Goal: Transaction & Acquisition: Purchase product/service

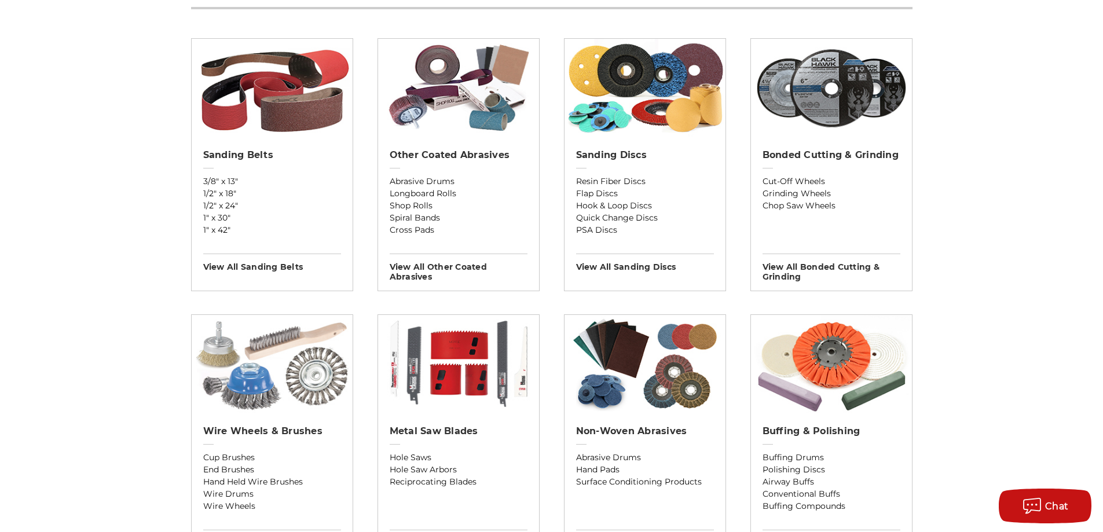
click at [254, 366] on img at bounding box center [272, 364] width 161 height 98
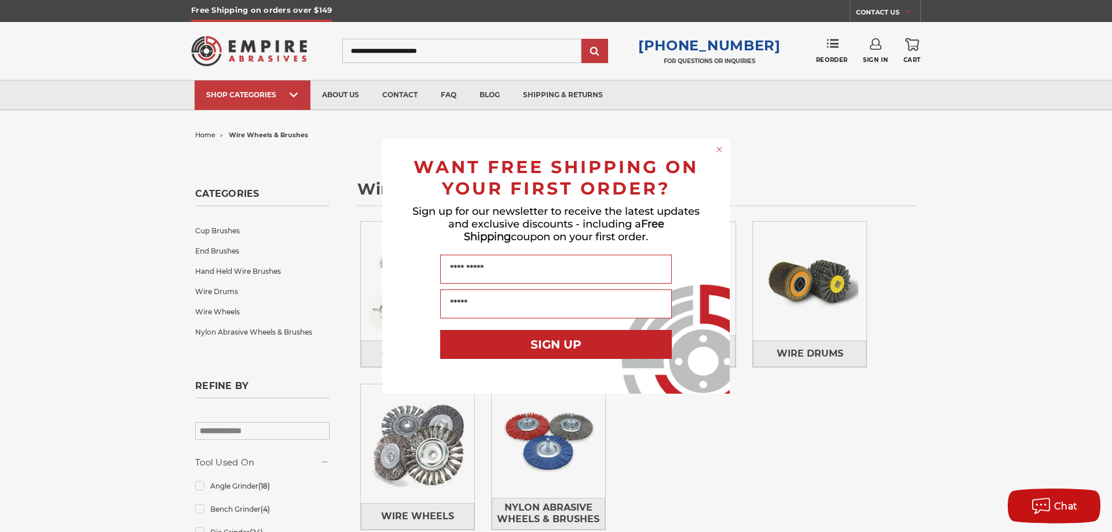
click at [718, 149] on circle "Close dialog" at bounding box center [719, 149] width 11 height 11
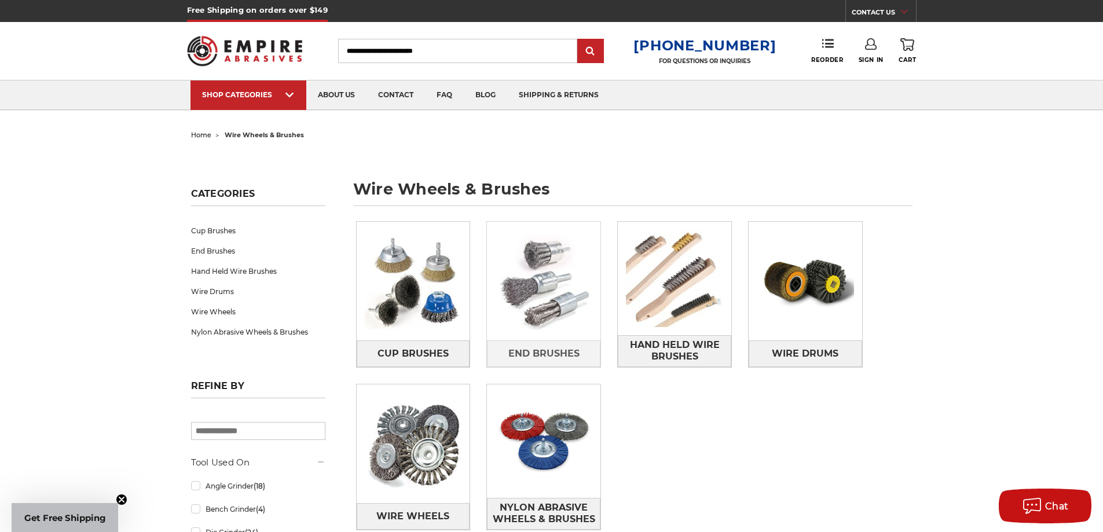
click at [543, 299] on img at bounding box center [544, 282] width 114 height 114
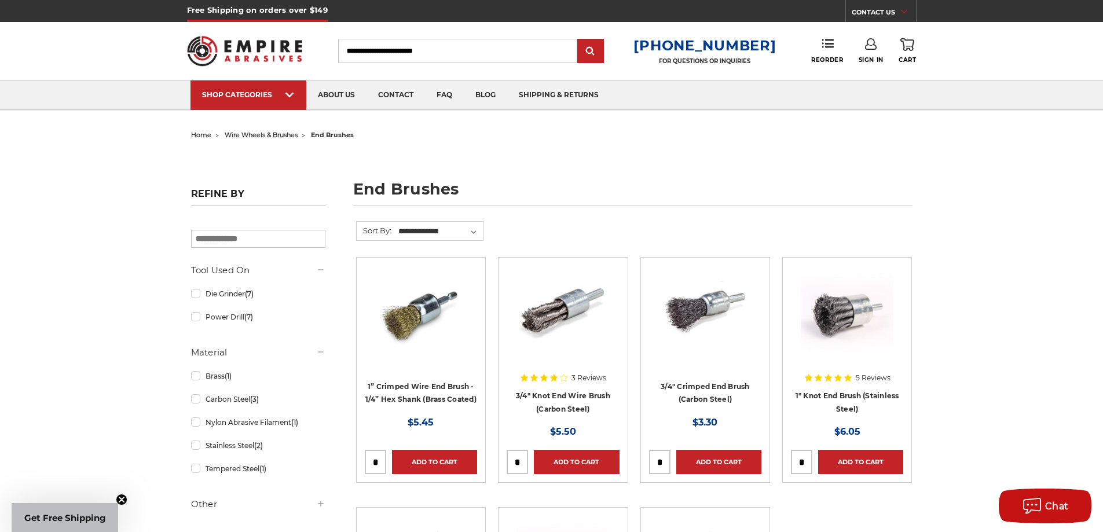
click at [850, 308] on img at bounding box center [847, 312] width 93 height 93
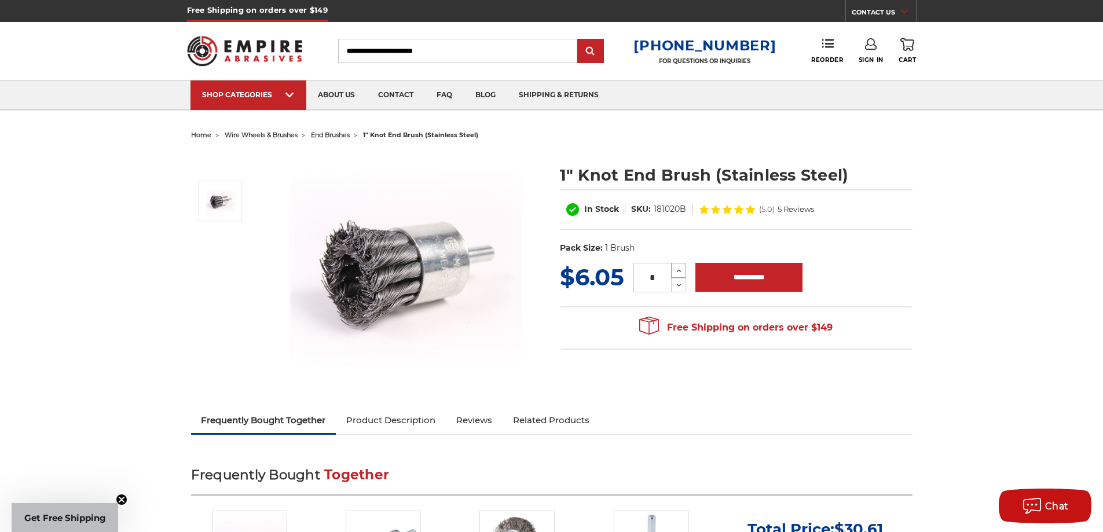
click at [677, 268] on icon at bounding box center [679, 271] width 9 height 10
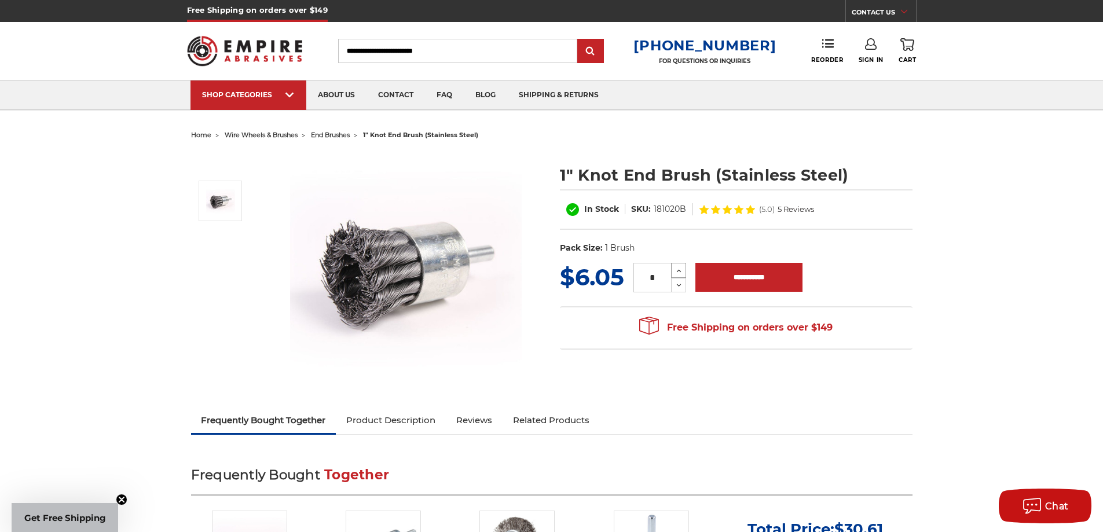
click at [677, 268] on icon at bounding box center [679, 271] width 9 height 10
type input "**"
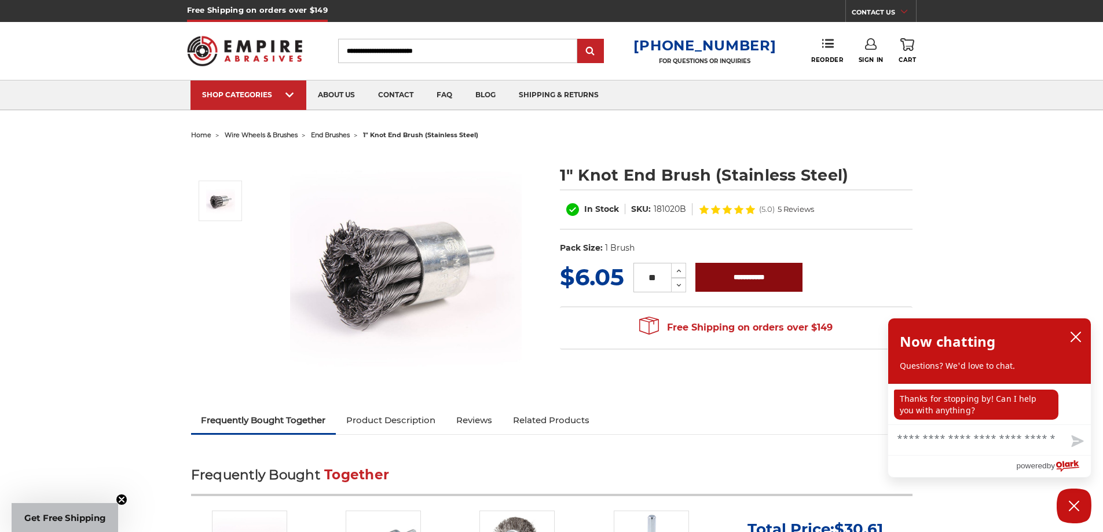
click at [741, 275] on input "**********" at bounding box center [749, 277] width 107 height 29
type input "**********"
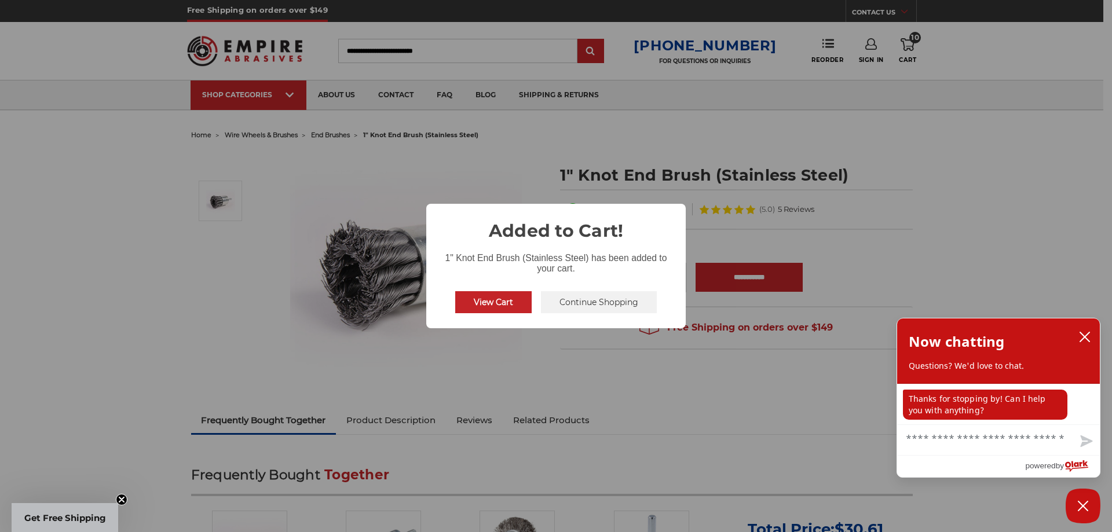
click at [966, 160] on div "× Added to Cart! 1" Knot End Brush (Stainless Steel) has been added to your car…" at bounding box center [556, 266] width 1112 height 532
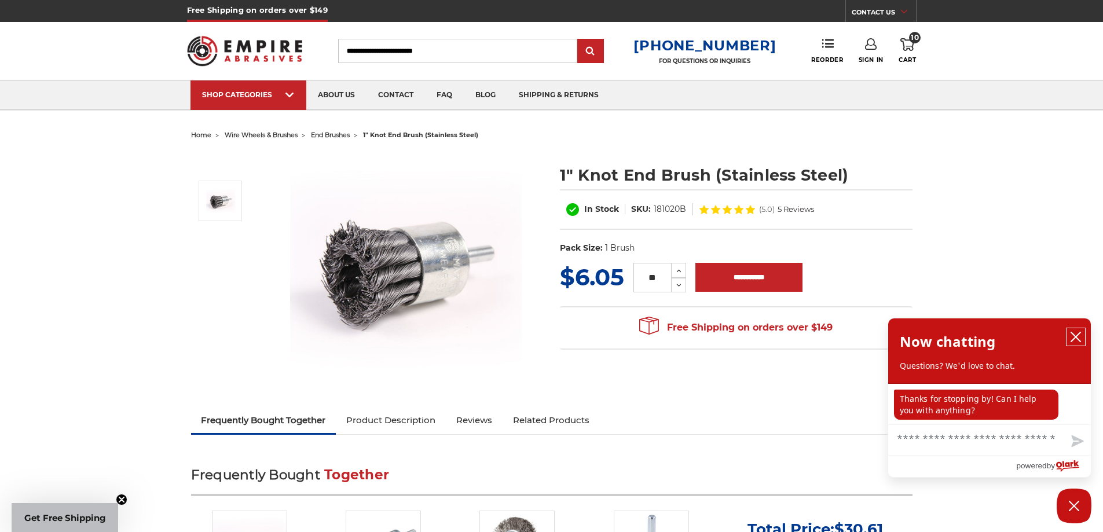
click at [1077, 336] on icon "close chatbox" at bounding box center [1075, 336] width 9 height 9
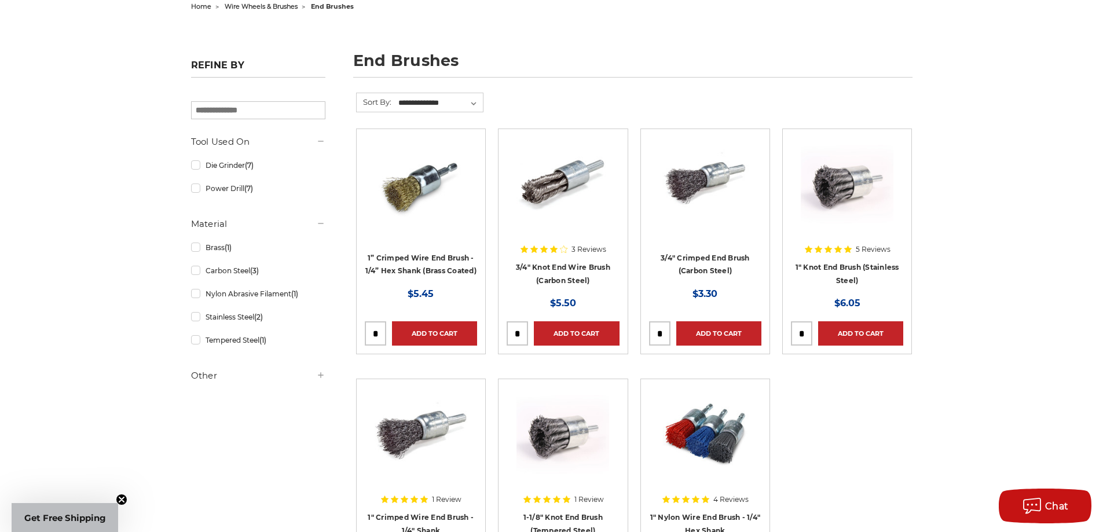
scroll to position [116, 0]
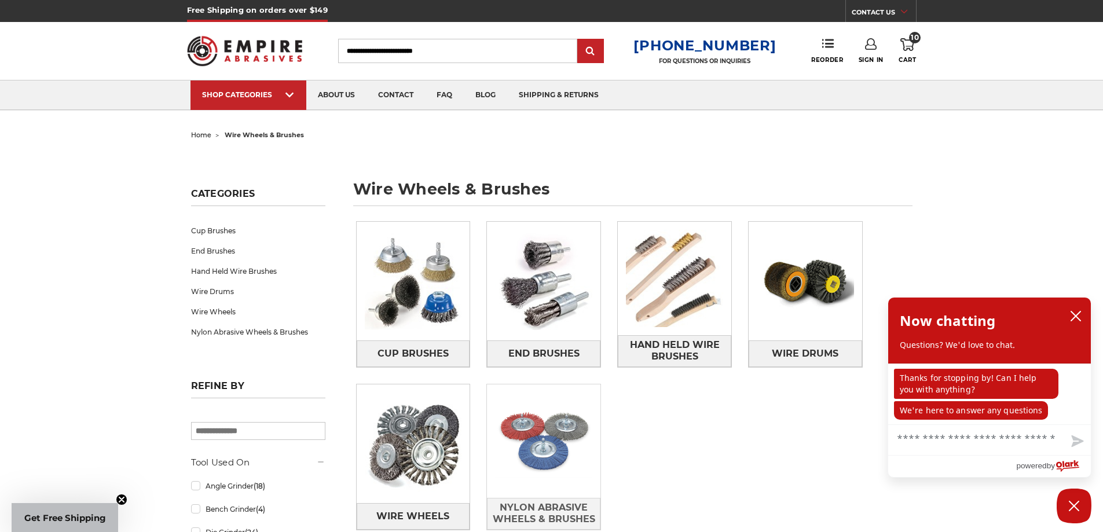
click at [540, 440] on img at bounding box center [544, 442] width 114 height 114
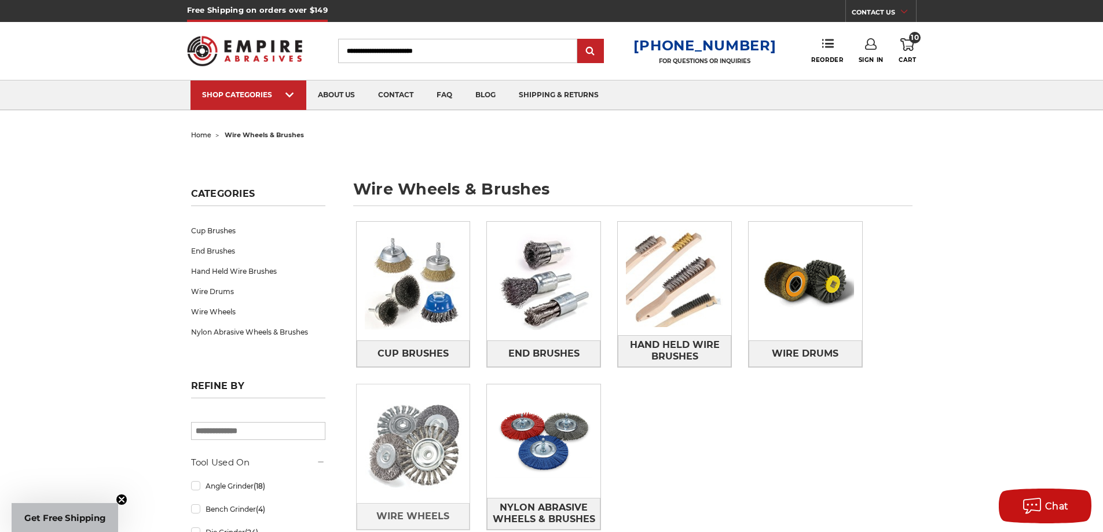
click at [413, 450] on img at bounding box center [414, 444] width 114 height 114
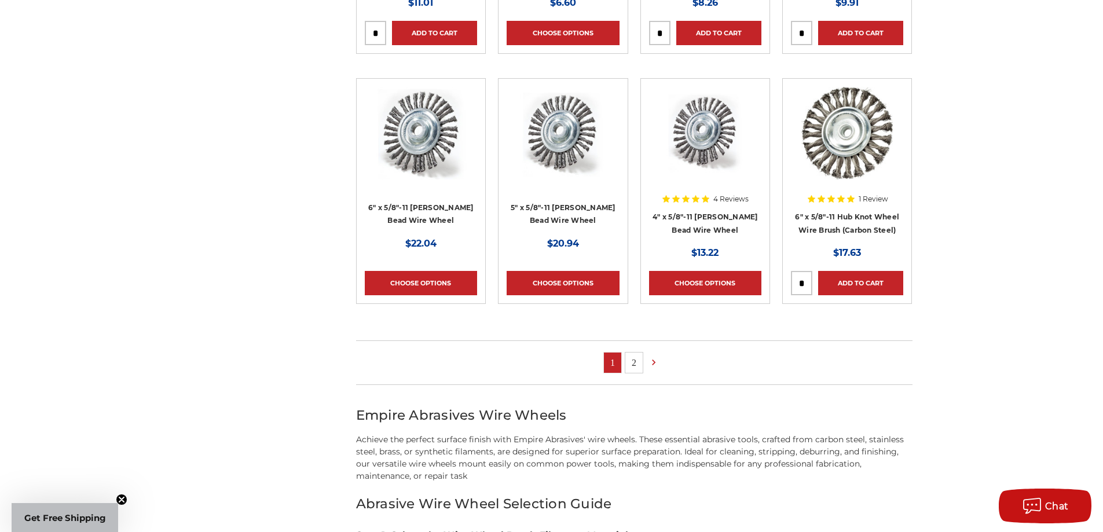
scroll to position [695, 0]
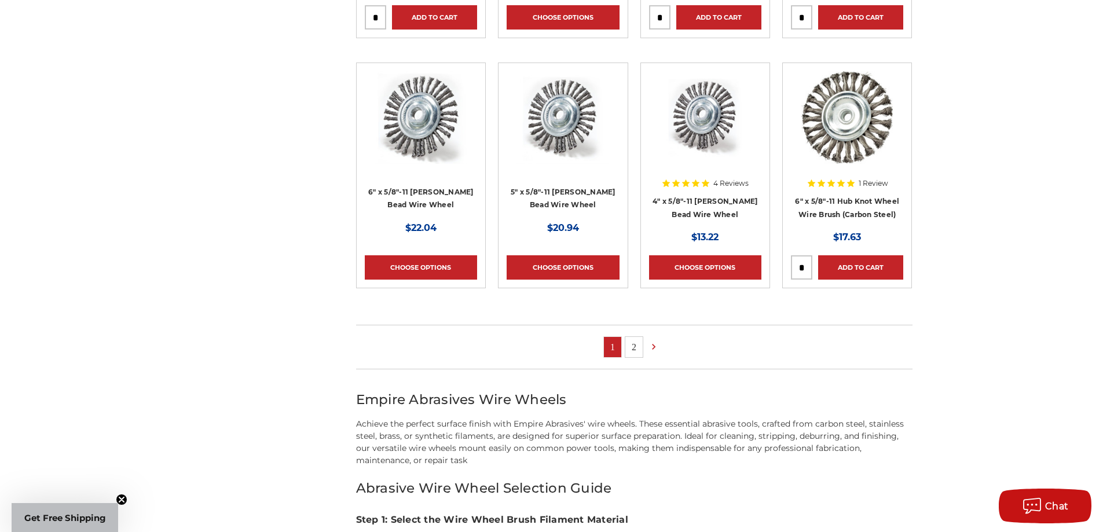
click at [635, 343] on link "2" at bounding box center [634, 347] width 17 height 20
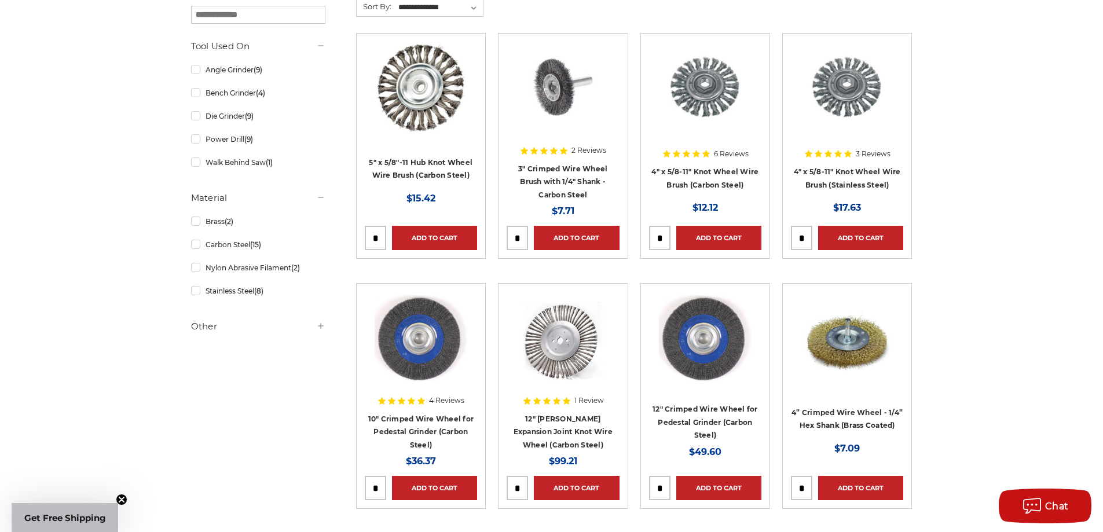
scroll to position [116, 0]
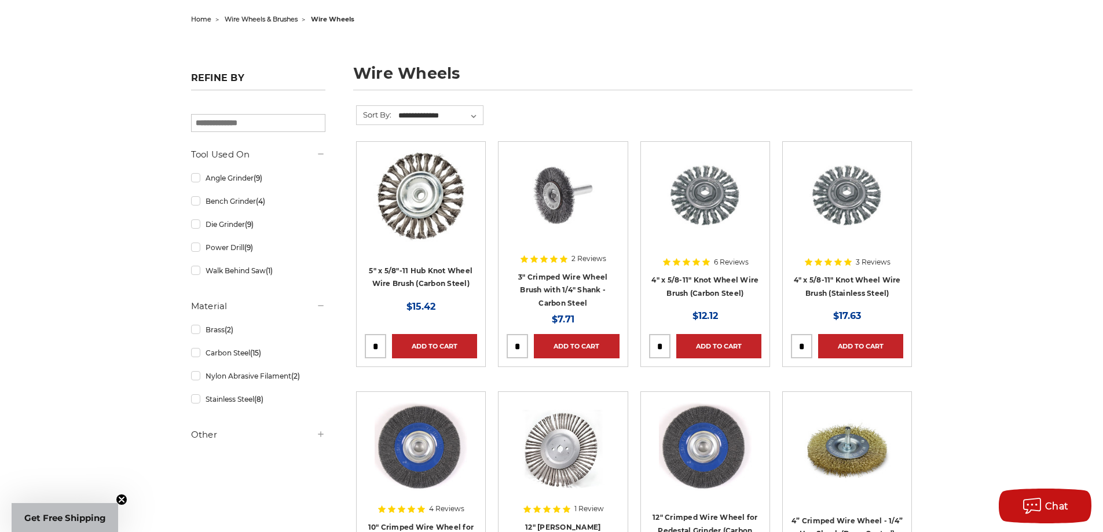
click at [555, 188] on img at bounding box center [563, 196] width 93 height 93
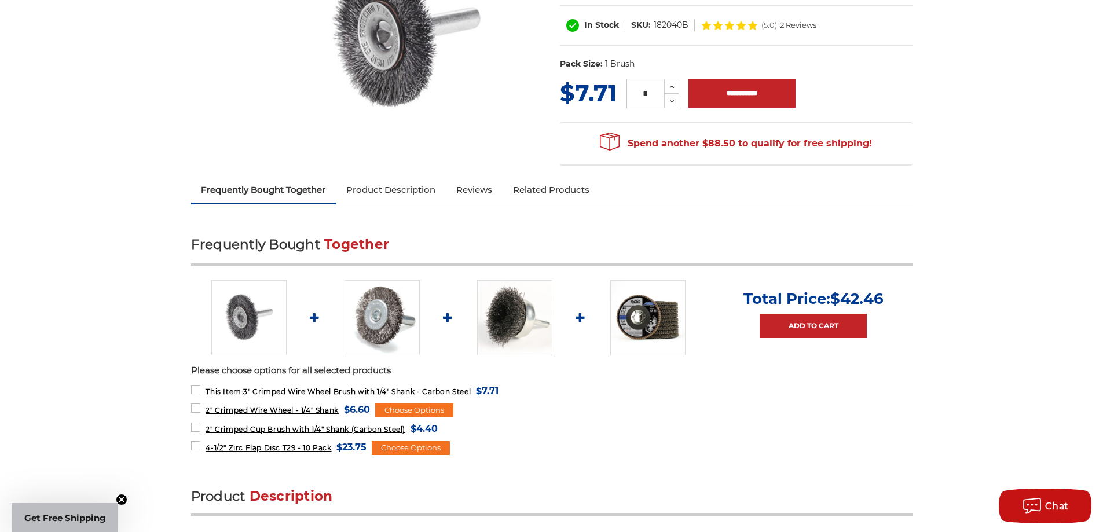
scroll to position [232, 0]
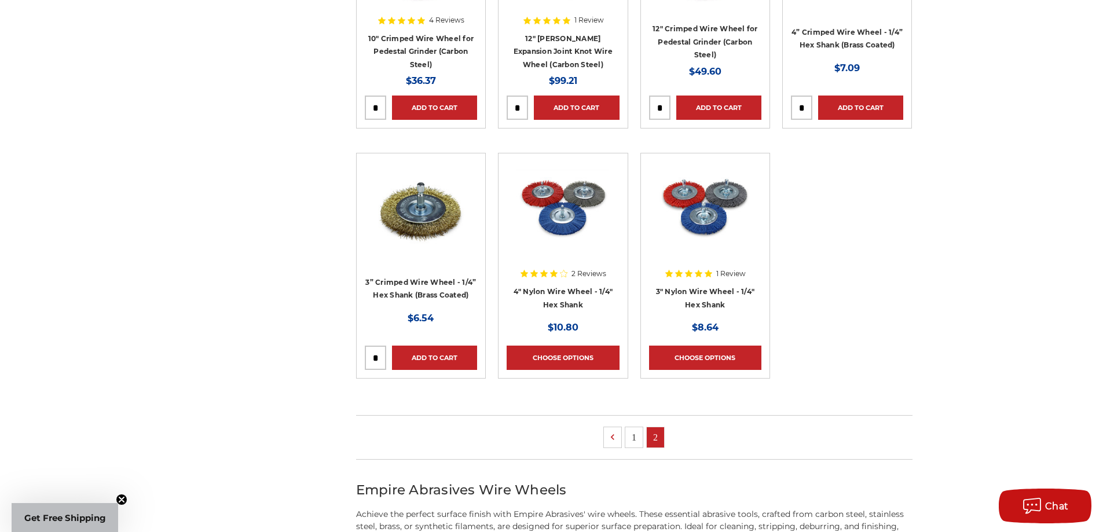
scroll to position [753, 0]
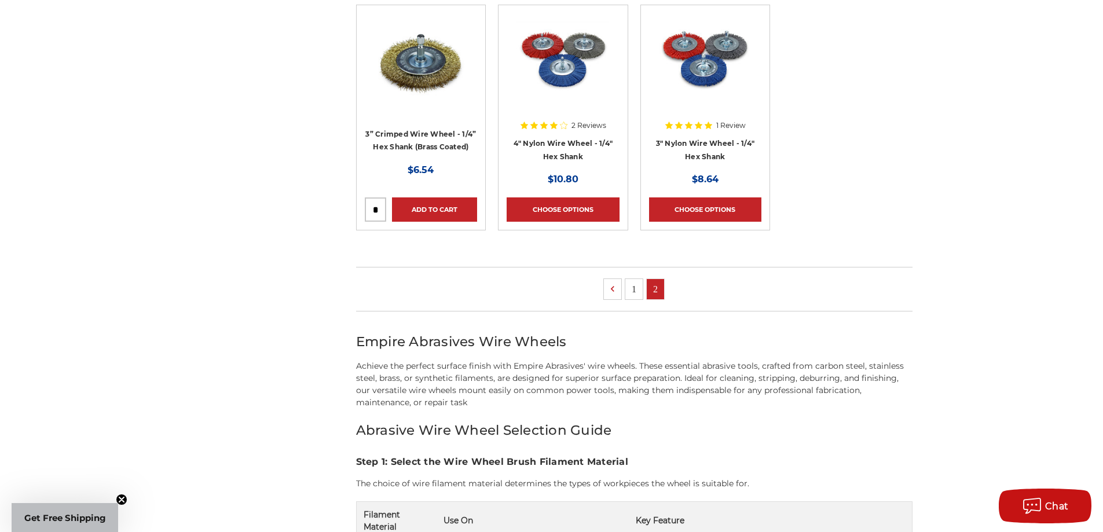
click at [637, 287] on link "1" at bounding box center [634, 289] width 17 height 20
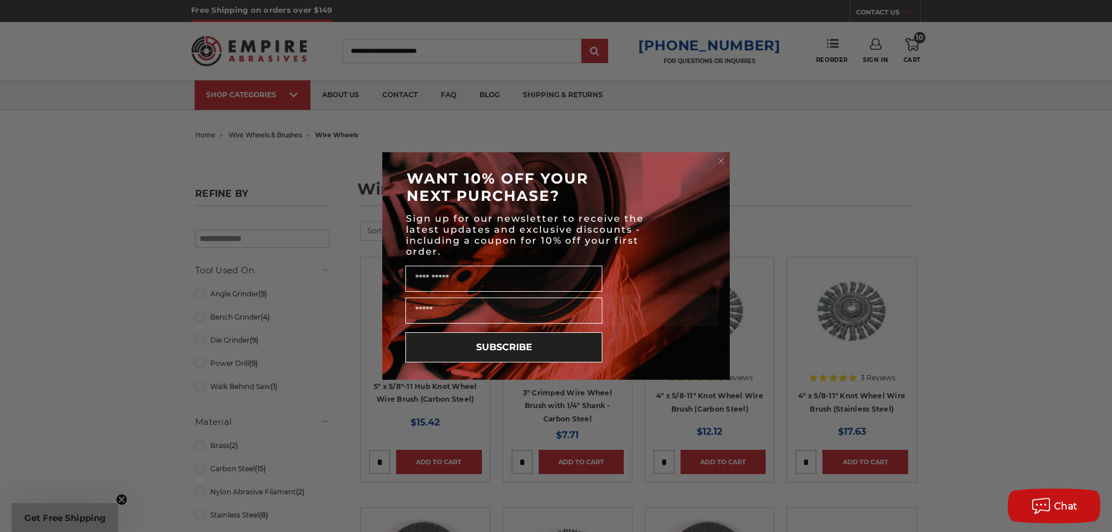
click at [720, 161] on circle "Close dialog" at bounding box center [721, 161] width 11 height 11
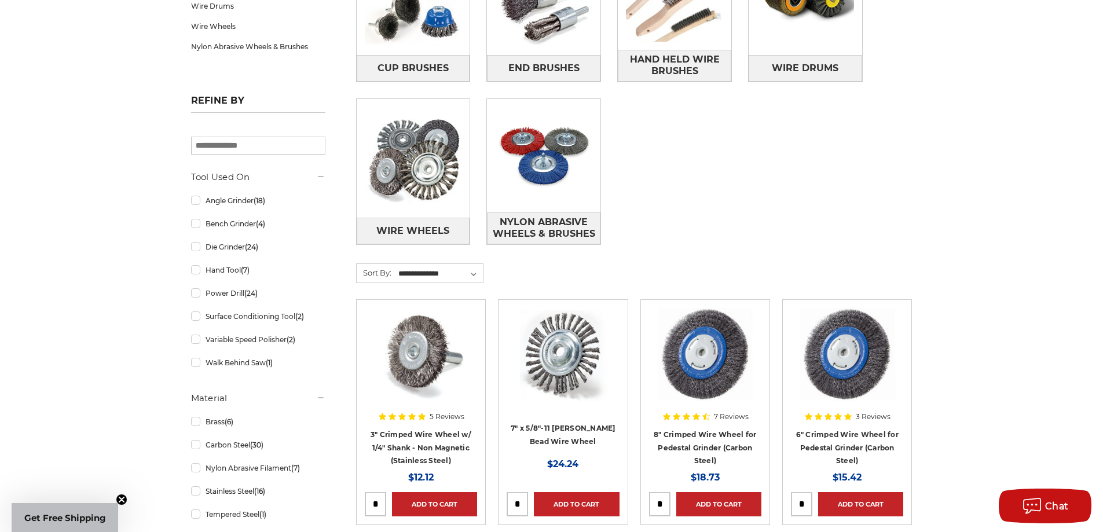
scroll to position [58, 0]
